Goal: Information Seeking & Learning: Learn about a topic

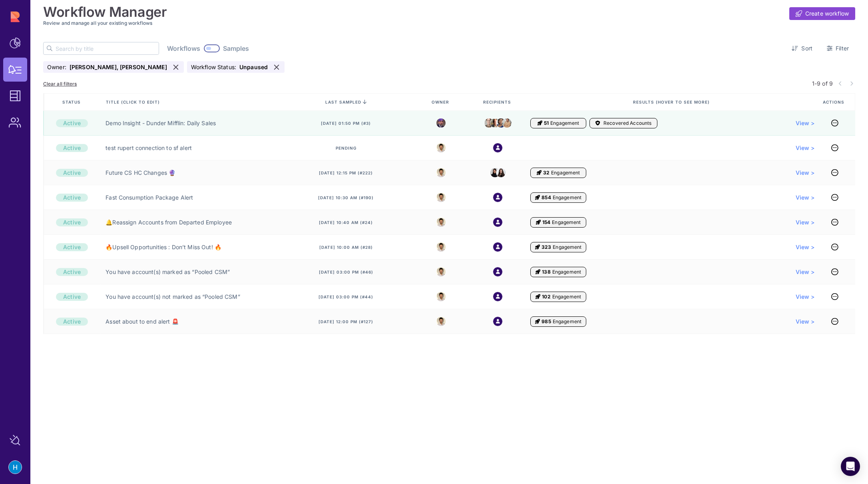
click at [102, 50] on input "text" at bounding box center [107, 48] width 103 height 12
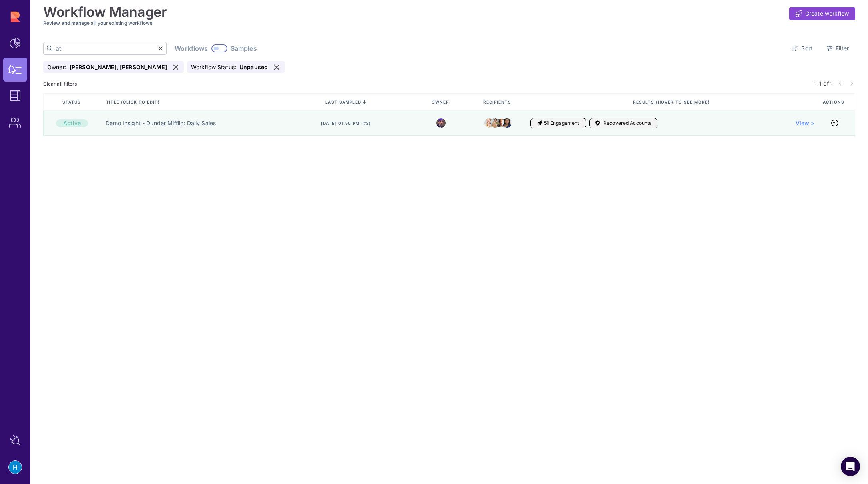
type input "a"
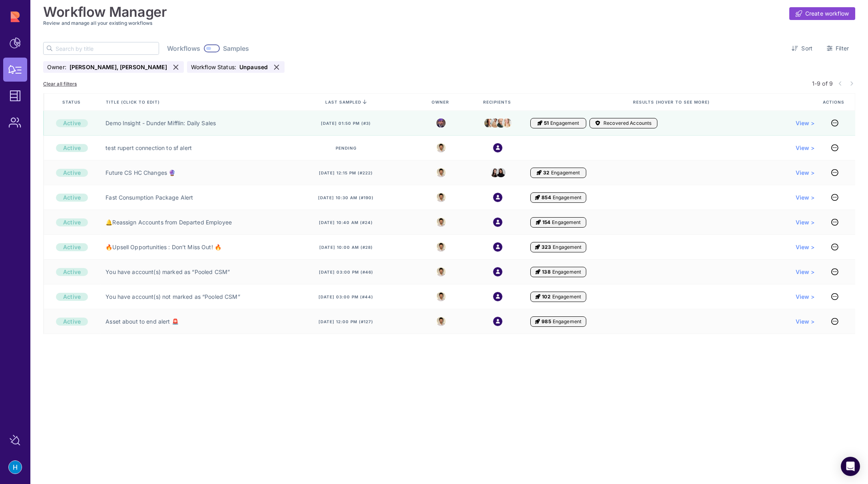
click at [273, 66] on icon at bounding box center [277, 67] width 8 height 8
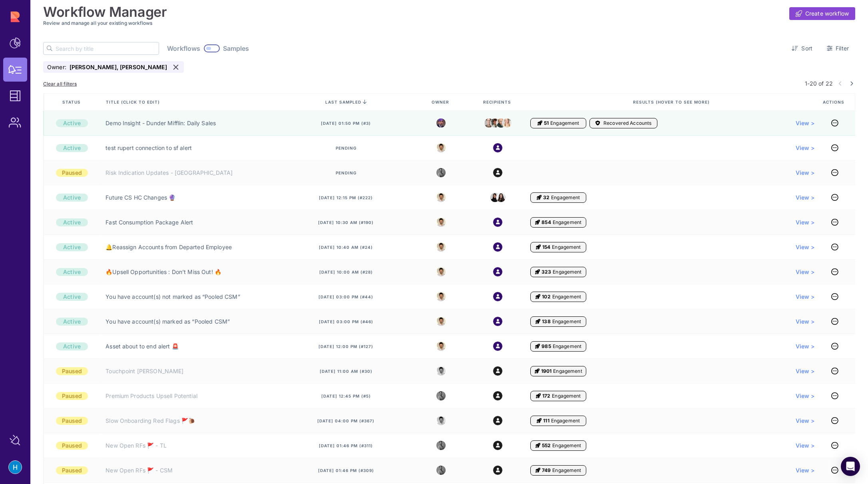
click at [162, 160] on div "Active Demo Insight - Dunder Mifflin: Daily Sales [DATE] 01:50 pm (#3) 51 Engag…" at bounding box center [449, 371] width 812 height 520
click at [162, 160] on div "Risk Indication Updates - [GEOGRAPHIC_DATA]" at bounding box center [189, 172] width 179 height 25
click at [74, 52] on input "text" at bounding box center [107, 48] width 103 height 12
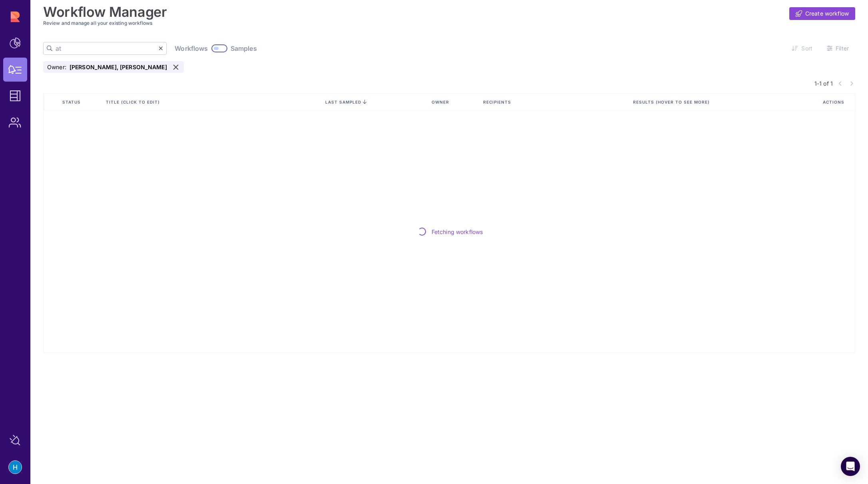
type input "a"
click at [172, 69] on icon at bounding box center [176, 67] width 8 height 8
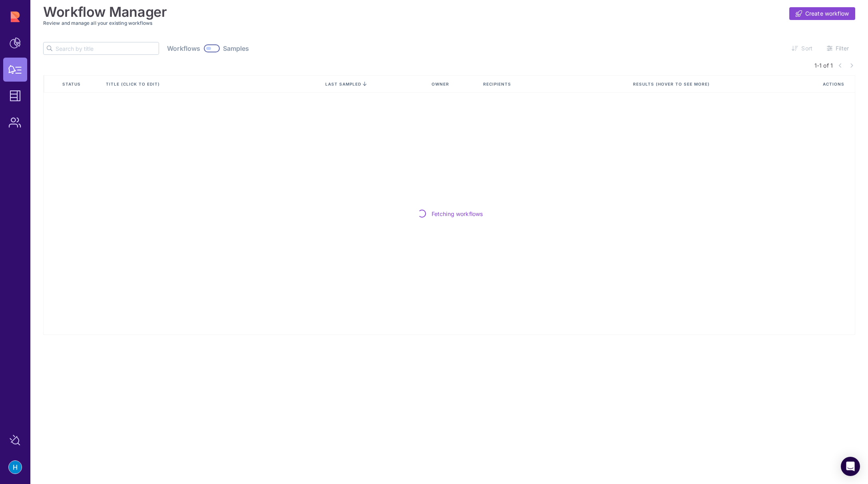
click at [86, 50] on input "text" at bounding box center [107, 48] width 103 height 12
type input "attach"
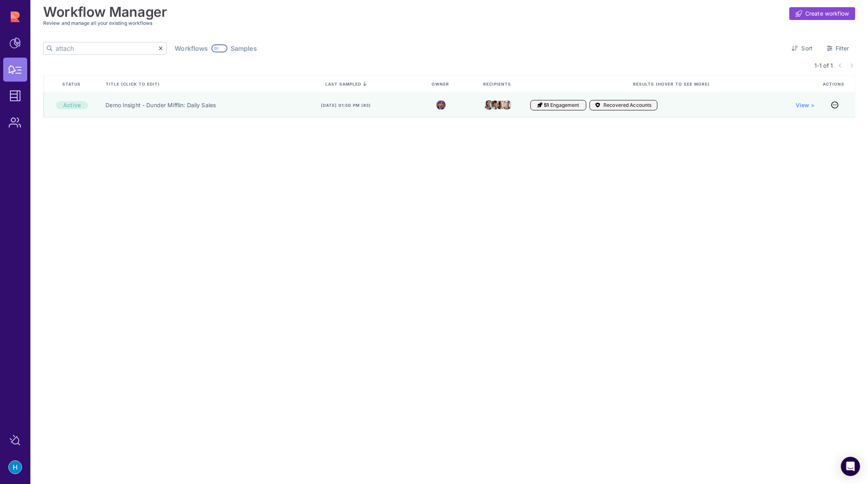
drag, startPoint x: 119, startPoint y: 49, endPoint x: -18, endPoint y: 43, distance: 137.3
click at [0, 43] on html "Dashboard Workflow Manager Assets Users Manage Sources AppsFlyer Workflow Manag…" at bounding box center [434, 242] width 868 height 484
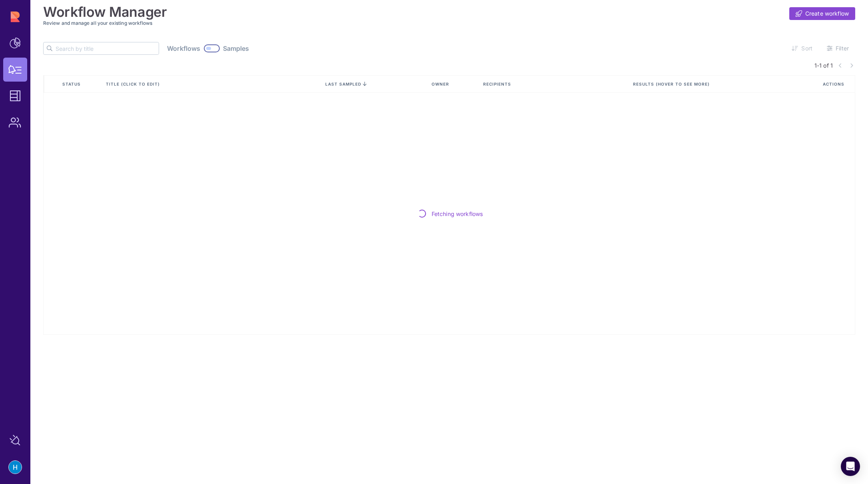
click at [835, 50] on link "Filter" at bounding box center [838, 48] width 35 height 13
click at [72, 48] on input "text" at bounding box center [107, 48] width 103 height 12
type input "r"
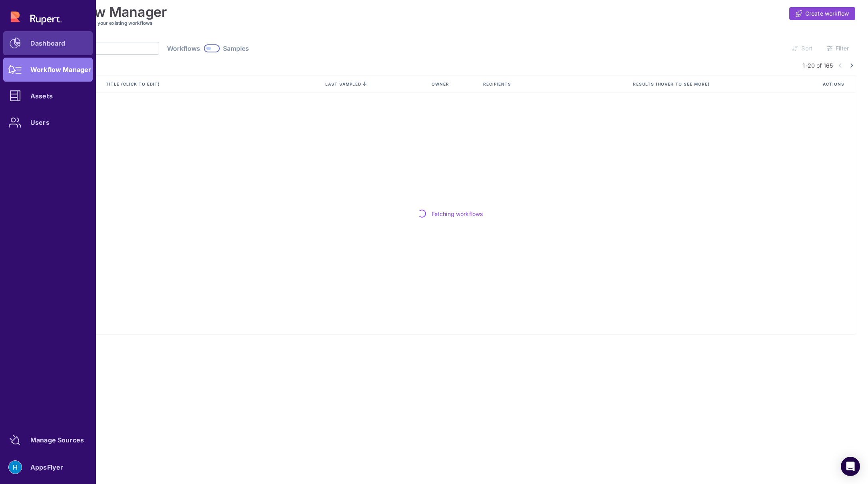
click at [49, 46] on div "Dashboard" at bounding box center [47, 43] width 35 height 5
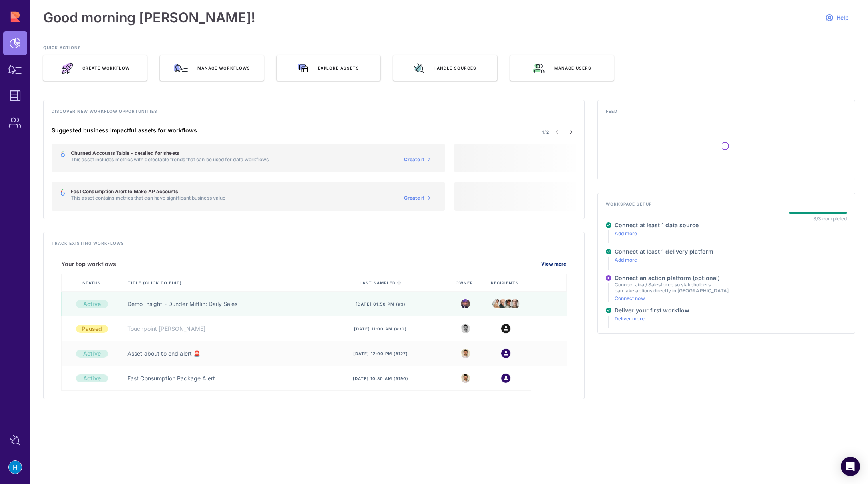
click at [561, 261] on link "View more" at bounding box center [554, 264] width 26 height 6
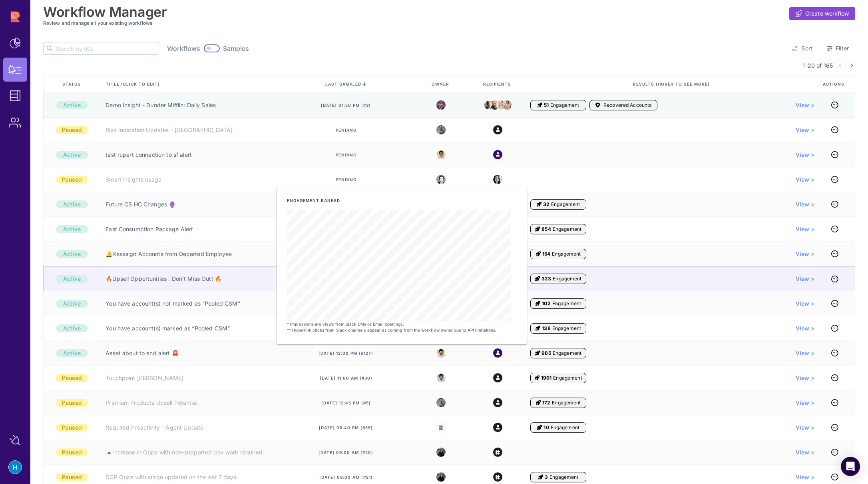
click at [550, 277] on span "323 Engagement" at bounding box center [558, 278] width 56 height 10
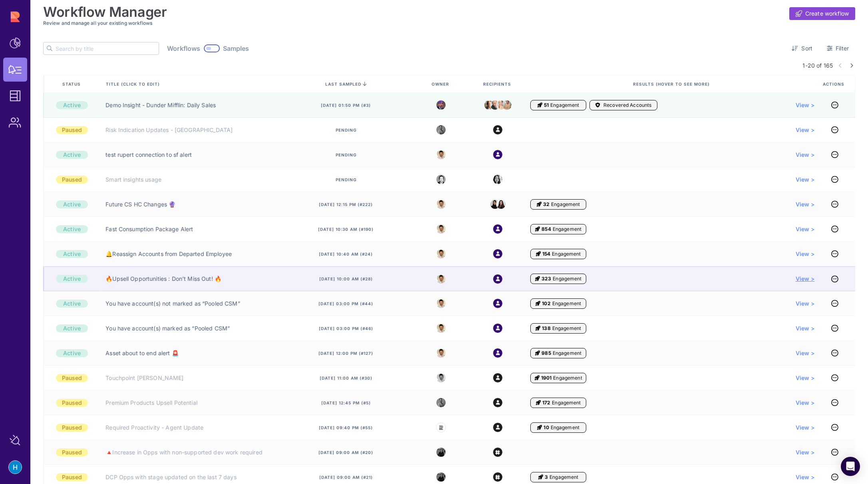
click at [800, 277] on span "View >" at bounding box center [805, 279] width 19 height 8
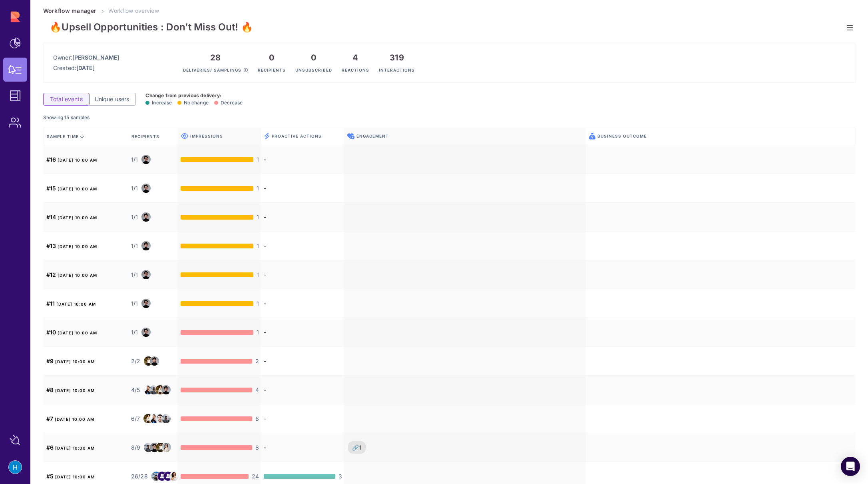
click at [847, 28] on icon at bounding box center [850, 28] width 6 height 0
click at [571, 78] on div "Owner: [PERSON_NAME] Created: [DATE] 28 Deliveries/ samplings 0 Recipients 0 Un…" at bounding box center [449, 63] width 812 height 40
